Goal: Task Accomplishment & Management: Manage account settings

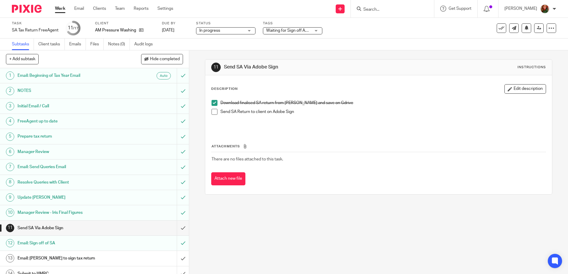
click at [212, 112] on span at bounding box center [214, 112] width 6 height 6
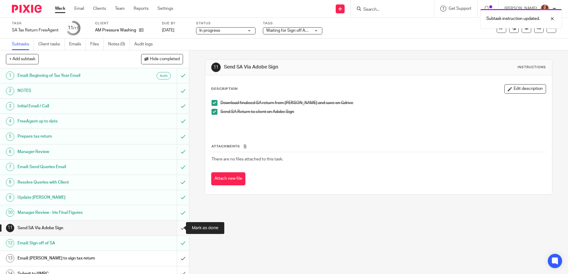
click at [175, 230] on input "submit" at bounding box center [94, 228] width 189 height 15
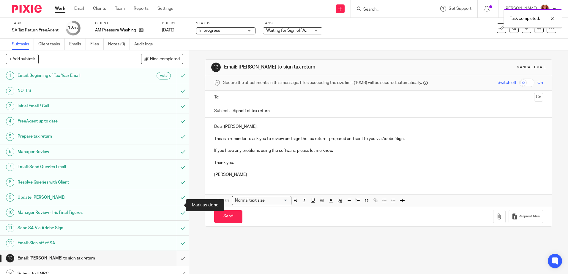
scroll to position [53, 0]
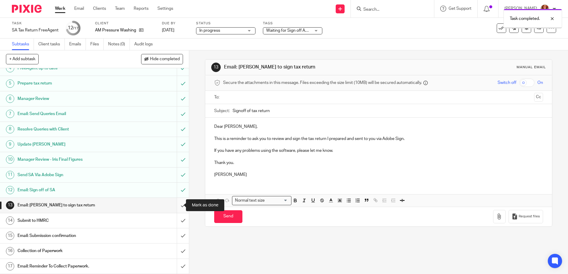
click at [177, 205] on input "submit" at bounding box center [94, 205] width 189 height 15
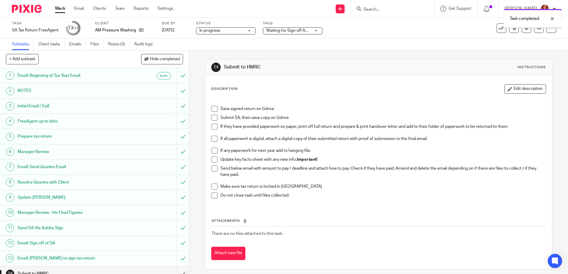
click at [211, 117] on span at bounding box center [214, 118] width 6 height 6
click at [212, 139] on span at bounding box center [214, 139] width 6 height 6
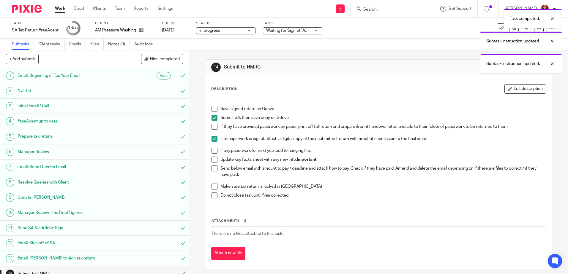
click at [212, 161] on span at bounding box center [214, 160] width 6 height 6
click at [212, 168] on span at bounding box center [214, 169] width 6 height 6
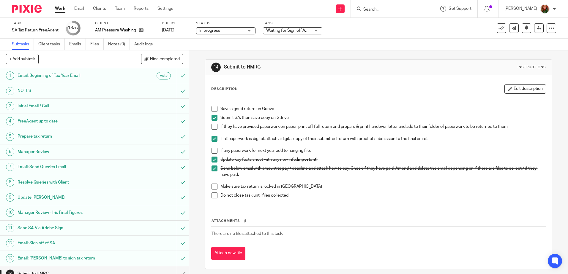
click at [211, 186] on span at bounding box center [214, 187] width 6 height 6
click at [214, 197] on span at bounding box center [214, 196] width 6 height 6
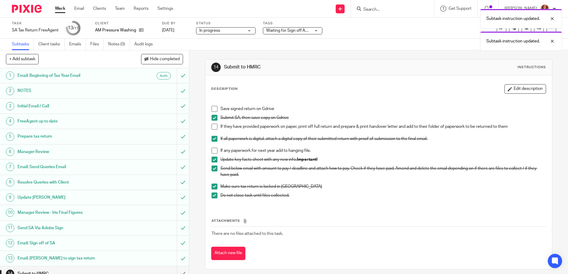
scroll to position [53, 0]
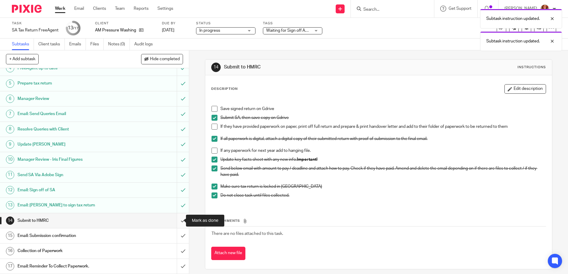
click at [176, 222] on input "submit" at bounding box center [94, 220] width 189 height 15
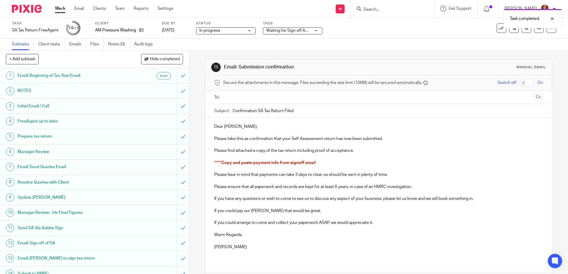
scroll to position [53, 0]
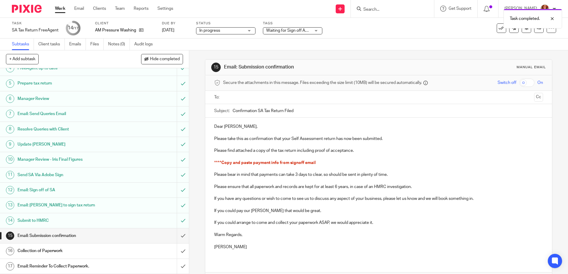
click at [39, 191] on h1 "Email: Sign off of SA" at bounding box center [69, 190] width 102 height 9
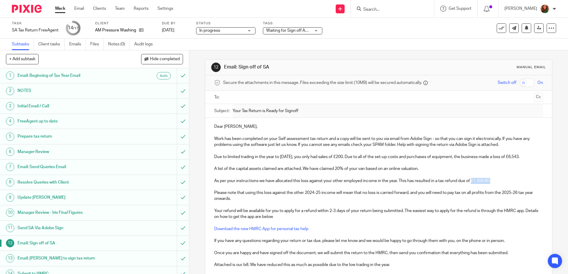
drag, startPoint x: 471, startPoint y: 187, endPoint x: 509, endPoint y: 187, distance: 38.0
click at [509, 184] on p "As per your instructions we have allocated this loss against your other employe…" at bounding box center [378, 181] width 328 height 6
copy p "£1,306.80."
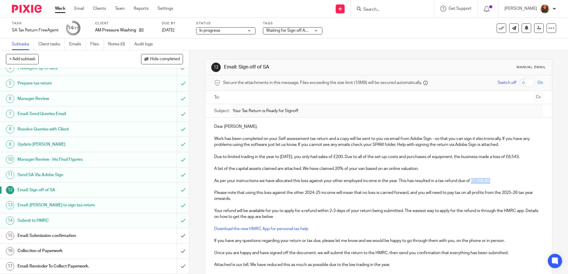
click at [42, 237] on h1 "Email: Submission confirmation" at bounding box center [69, 236] width 102 height 9
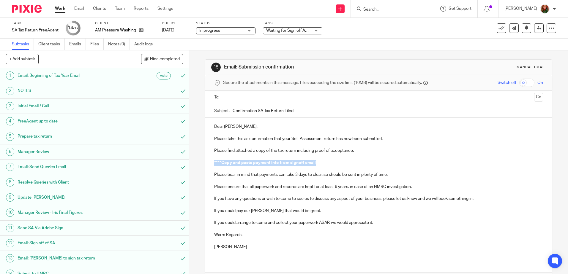
drag, startPoint x: 210, startPoint y: 163, endPoint x: 339, endPoint y: 163, distance: 128.8
click at [339, 163] on div "Dear Alastair, Please take this as confirmation that your Self Assessment retur…" at bounding box center [378, 189] width 346 height 143
click at [214, 162] on p "£1,306.80." at bounding box center [378, 163] width 328 height 6
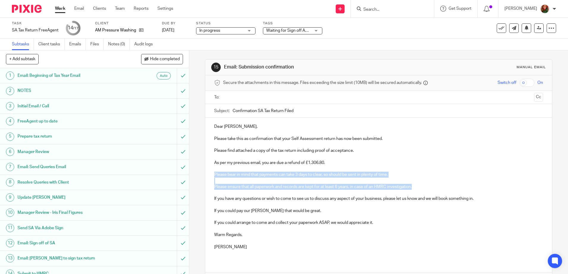
drag, startPoint x: 206, startPoint y: 172, endPoint x: 427, endPoint y: 185, distance: 221.2
click at [427, 185] on div "Dear Alastair, Please take this as confirmation that your Self Assessment retur…" at bounding box center [378, 189] width 346 height 143
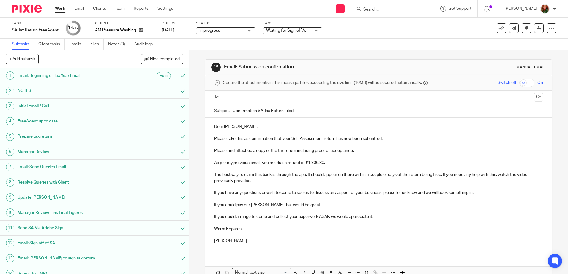
scroll to position [34, 0]
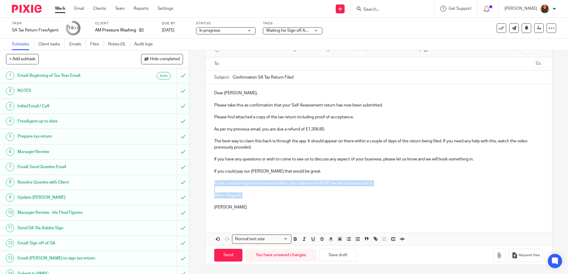
drag, startPoint x: 210, startPoint y: 183, endPoint x: 428, endPoint y: 194, distance: 218.1
click at [428, 194] on div "Dear Alastair, Please take this as confirmation that your Self Assessment retur…" at bounding box center [378, 152] width 346 height 137
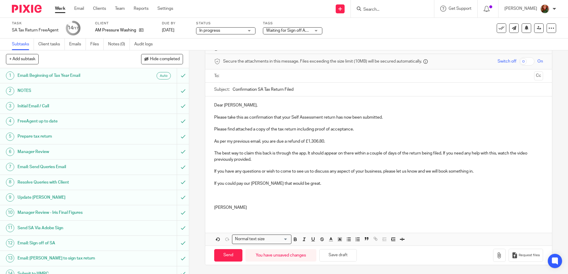
scroll to position [0, 0]
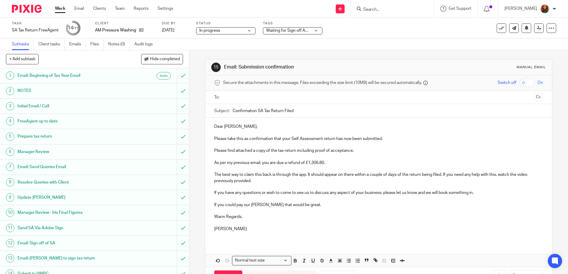
drag, startPoint x: 220, startPoint y: 229, endPoint x: 257, endPoint y: 231, distance: 37.4
click at [257, 231] on p "[PERSON_NAME]" at bounding box center [378, 229] width 328 height 6
click at [483, 193] on p "If you have any questions or wish to come to see us to discuss any aspect of yo…" at bounding box center [378, 193] width 328 height 6
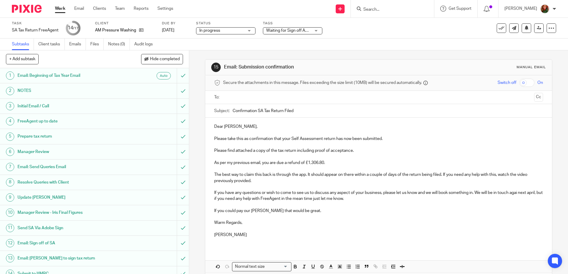
click at [519, 194] on p "If you have any questions or wish to come to see us to discuss any aspect of yo…" at bounding box center [378, 196] width 328 height 12
click at [214, 199] on p "If you have any questions or wish to come to see us to discuss any aspect of yo…" at bounding box center [378, 196] width 328 height 12
click at [317, 202] on p "If you have any questions or wish to come to see us to discuss any aspect of yo…" at bounding box center [378, 196] width 328 height 12
click at [300, 98] on input "text" at bounding box center [378, 97] width 306 height 7
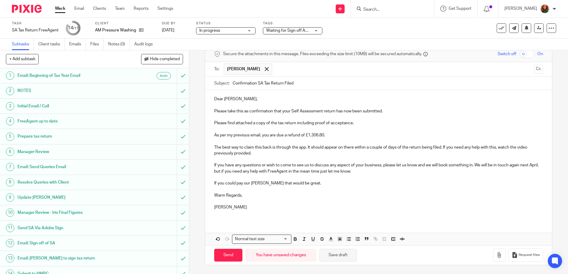
click at [341, 255] on button "Save draft" at bounding box center [337, 255] width 37 height 13
click at [337, 255] on button "Save draft" at bounding box center [337, 255] width 37 height 13
click at [496, 256] on icon "button" at bounding box center [499, 255] width 6 height 6
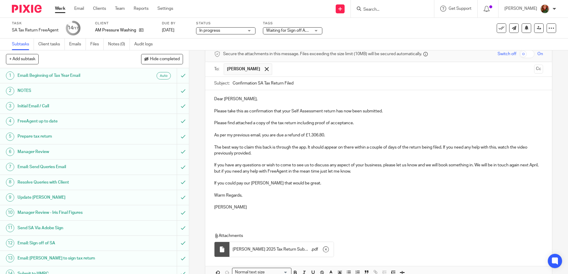
scroll to position [62, 0]
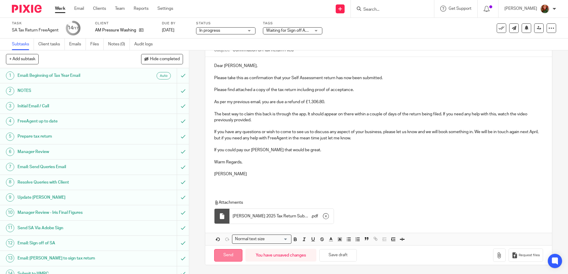
click at [222, 255] on input "Send" at bounding box center [228, 255] width 28 height 13
type input "Sent"
click at [278, 31] on span "Waiting for Sign off Adobe" at bounding box center [290, 30] width 48 height 4
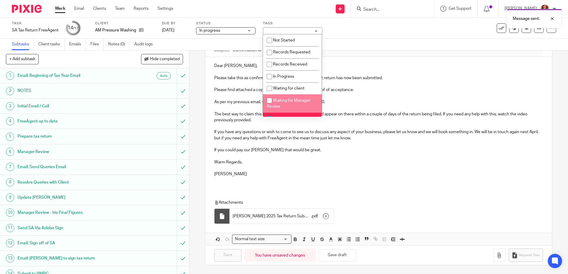
scroll to position [30, 0]
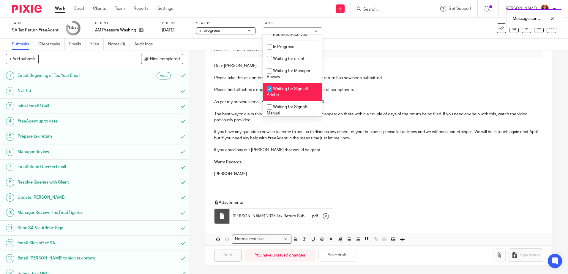
click at [292, 90] on span "Waiting for Sign off Adobe" at bounding box center [288, 92] width 42 height 10
checkbox input "false"
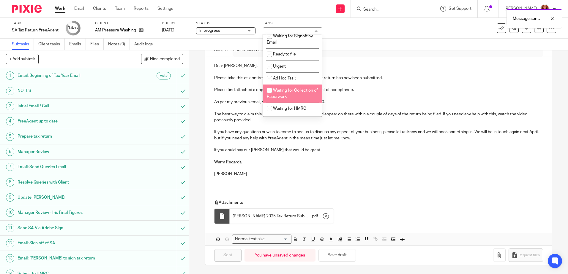
scroll to position [159, 0]
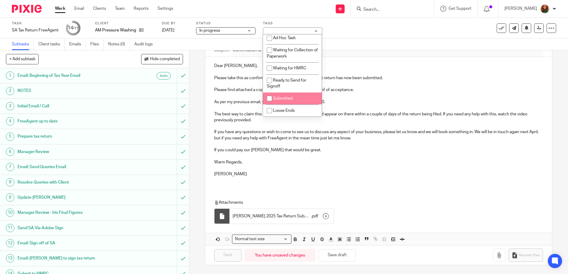
click at [295, 98] on li "Submitted" at bounding box center [292, 99] width 59 height 12
checkbox input "true"
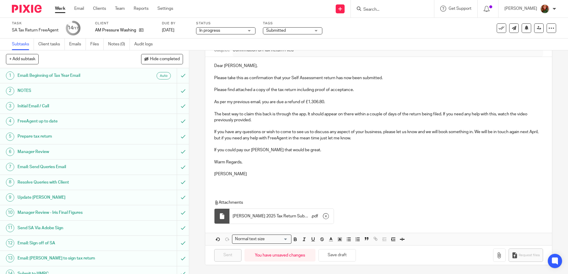
click at [372, 50] on div "Subtasks Client tasks Emails Files Notes (0) Audit logs" at bounding box center [284, 45] width 568 height 12
click at [498, 28] on icon at bounding box center [501, 28] width 6 height 6
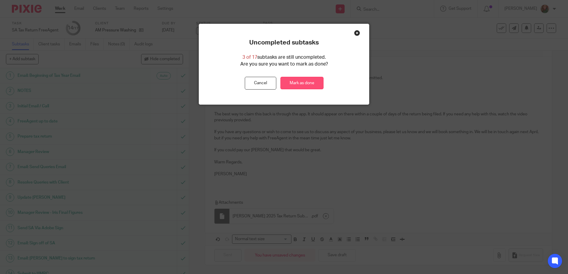
click at [284, 83] on link "Mark as done" at bounding box center [301, 83] width 43 height 13
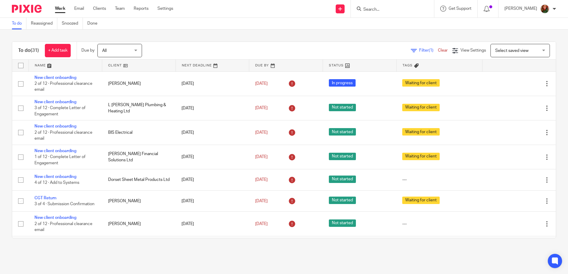
click at [391, 9] on input "Search" at bounding box center [388, 9] width 53 height 5
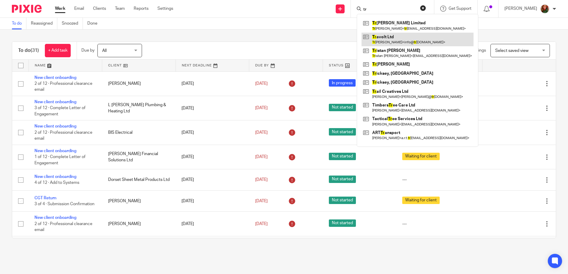
type input "tr"
click at [394, 39] on link at bounding box center [417, 40] width 112 height 14
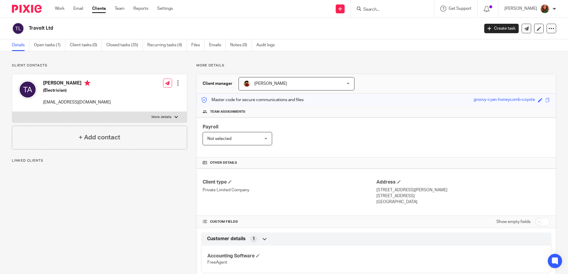
click at [45, 47] on link "Open tasks (1)" at bounding box center [49, 45] width 31 height 12
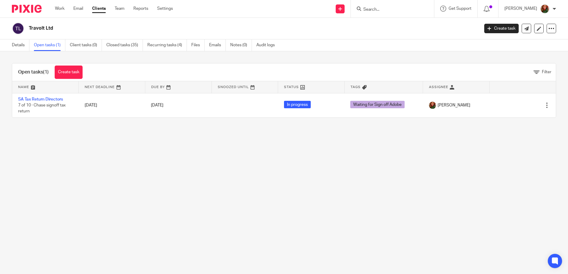
click at [37, 100] on link "SA Tax Return Directors" at bounding box center [40, 99] width 45 height 4
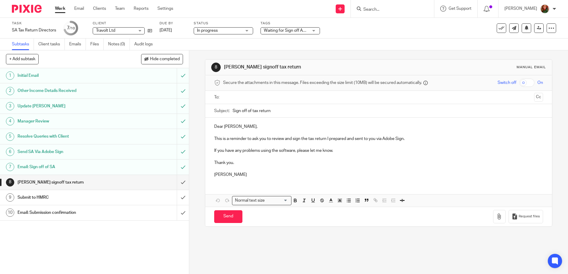
click at [66, 196] on h1 "Submit to HMRC" at bounding box center [69, 197] width 102 height 9
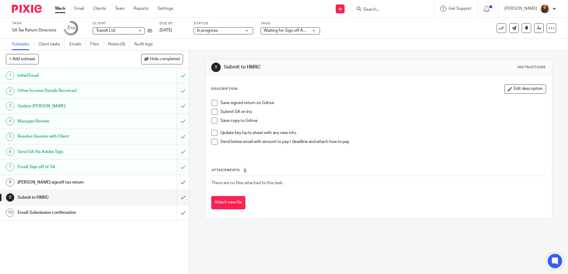
click at [213, 112] on span at bounding box center [214, 112] width 6 height 6
click at [213, 104] on span at bounding box center [214, 103] width 6 height 6
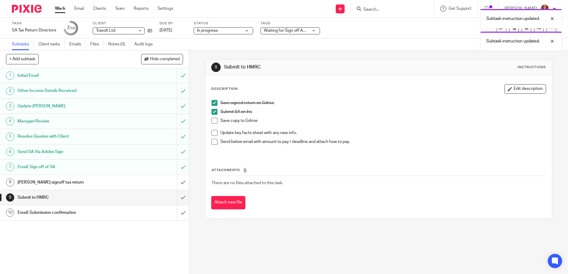
click at [213, 120] on span at bounding box center [214, 121] width 6 height 6
click at [213, 134] on span at bounding box center [214, 133] width 6 height 6
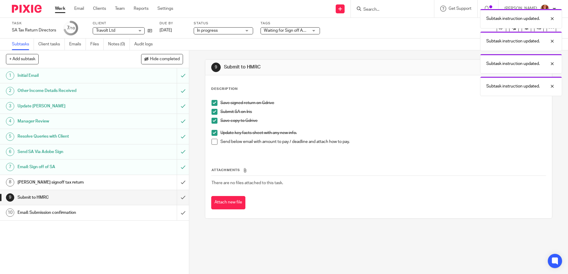
click at [212, 141] on span at bounding box center [214, 142] width 6 height 6
click at [177, 186] on input "submit" at bounding box center [94, 182] width 189 height 15
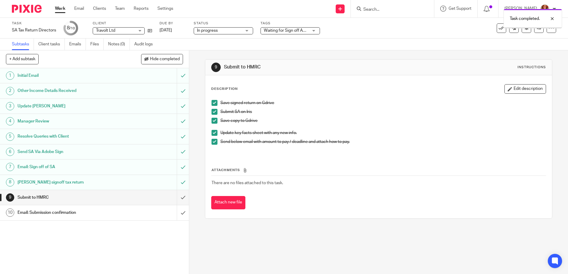
click at [179, 199] on input "submit" at bounding box center [94, 197] width 189 height 15
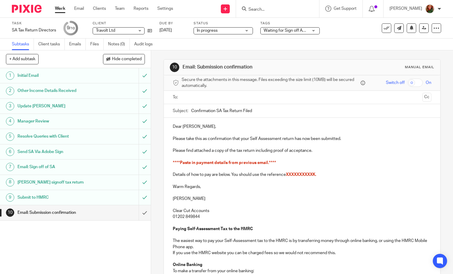
click at [35, 168] on h1 "Email: Sign off of SA" at bounding box center [56, 167] width 77 height 9
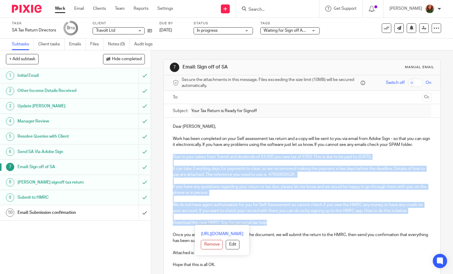
drag, startPoint x: 166, startPoint y: 156, endPoint x: 278, endPoint y: 224, distance: 130.8
click at [278, 224] on div "Dear Travers, Work has been completed on your Self assessment tax return and a …" at bounding box center [302, 222] width 276 height 209
copy div "Due to your salary from Travolt and dividends of £4,500 you owe tax of £350. Th…"
click at [39, 214] on h1 "Email: Submission confirmation" at bounding box center [56, 212] width 77 height 9
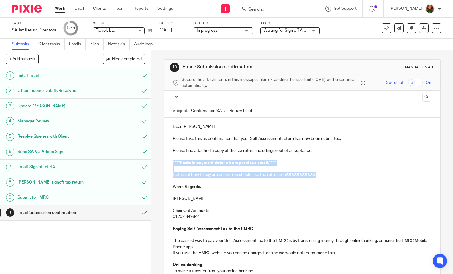
drag, startPoint x: 168, startPoint y: 161, endPoint x: 339, endPoint y: 174, distance: 170.9
click at [339, 174] on div "Dear [PERSON_NAME], Please take this as confirmation that your Self Assessment …" at bounding box center [302, 264] width 276 height 293
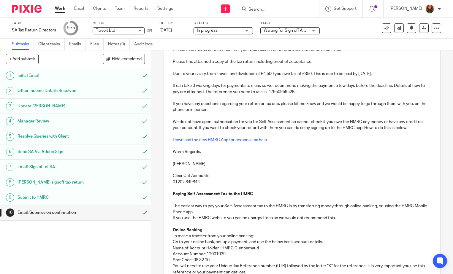
scroll to position [59, 0]
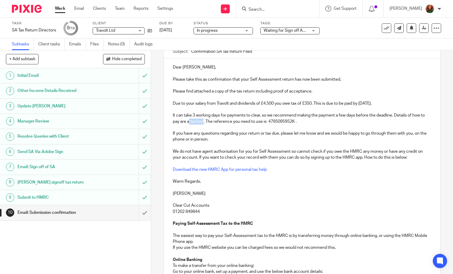
drag, startPoint x: 191, startPoint y: 123, endPoint x: 206, endPoint y: 123, distance: 14.5
click at [206, 123] on p "It can take 3 working days for payments to clear, so we recommend making the pa…" at bounding box center [302, 118] width 259 height 12
click at [190, 121] on p "It can take 3 working days for payments to clear, so we recommend making the pa…" at bounding box center [302, 118] width 259 height 12
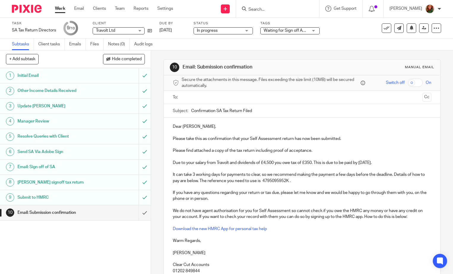
click at [213, 99] on input "text" at bounding box center [302, 97] width 236 height 7
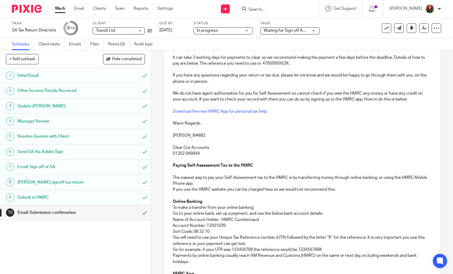
scroll to position [245, 0]
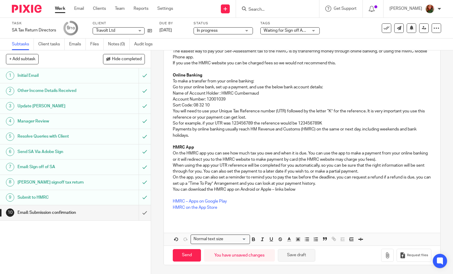
click at [304, 258] on button "Save draft" at bounding box center [296, 255] width 37 height 13
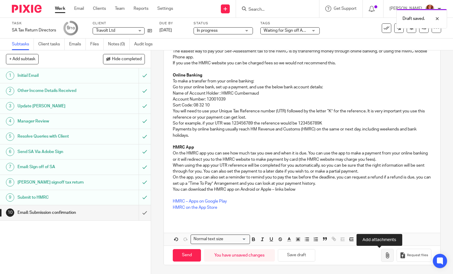
click at [381, 259] on button "button" at bounding box center [387, 255] width 12 height 13
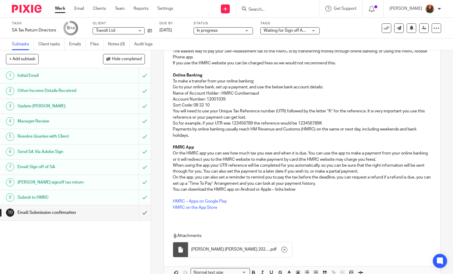
scroll to position [279, 0]
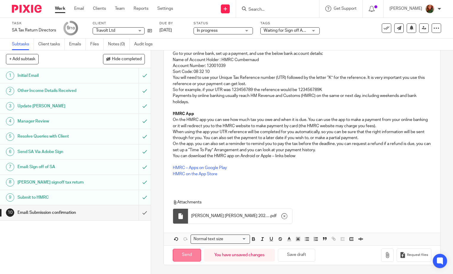
click at [182, 257] on input "Send" at bounding box center [187, 255] width 28 height 13
type input "Sent"
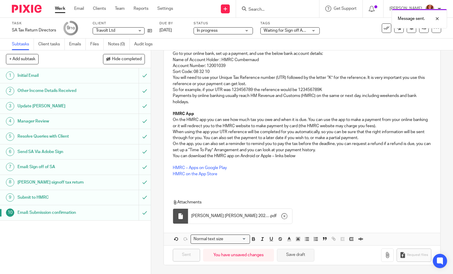
click at [293, 258] on button "Save draft" at bounding box center [295, 255] width 37 height 13
click at [282, 30] on div "Message sent. Draft saved." at bounding box center [336, 28] width 221 height 45
click at [314, 30] on div "Message sent. Draft saved." at bounding box center [336, 28] width 221 height 45
click at [313, 31] on div "Waiting for Sign off Adobe" at bounding box center [289, 30] width 59 height 7
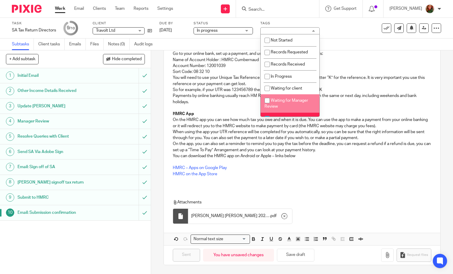
scroll to position [59, 0]
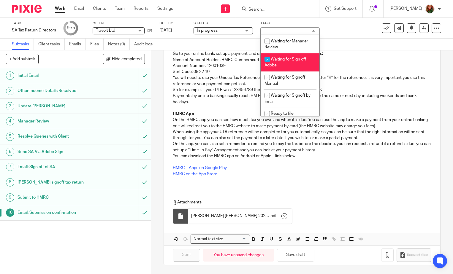
click at [291, 57] on li "Waiting for Sign off Adobe" at bounding box center [290, 62] width 59 height 18
checkbox input "false"
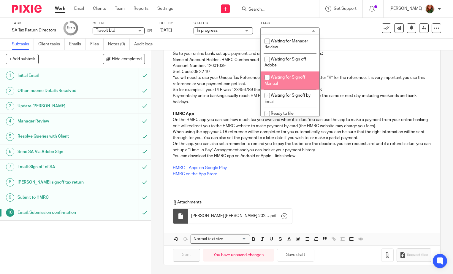
scroll to position [159, 0]
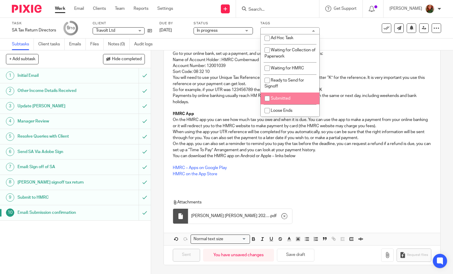
click at [294, 96] on li "Submitted" at bounding box center [290, 99] width 59 height 12
checkbox input "true"
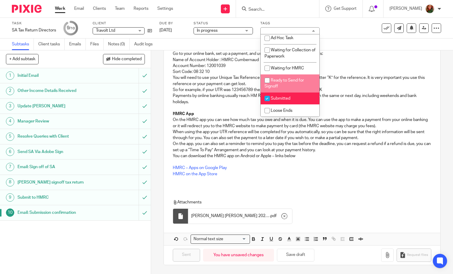
click at [350, 31] on div "Task SA Tax Return Directors Save SA Tax Return Directors 9 /10 Client Travolt …" at bounding box center [191, 28] width 358 height 14
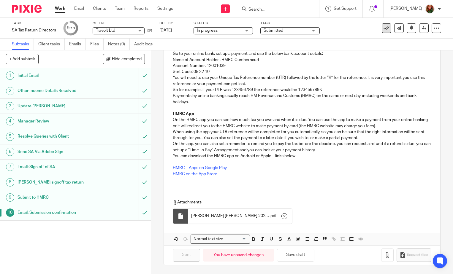
click at [383, 29] on icon at bounding box center [386, 28] width 6 height 6
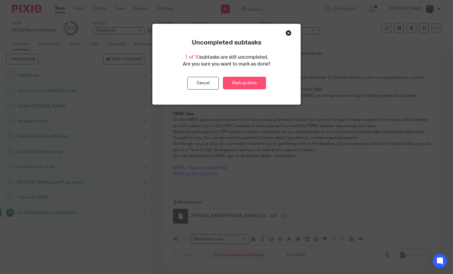
click at [247, 82] on link "Mark as done" at bounding box center [244, 83] width 43 height 13
